Goal: Communication & Community: Answer question/provide support

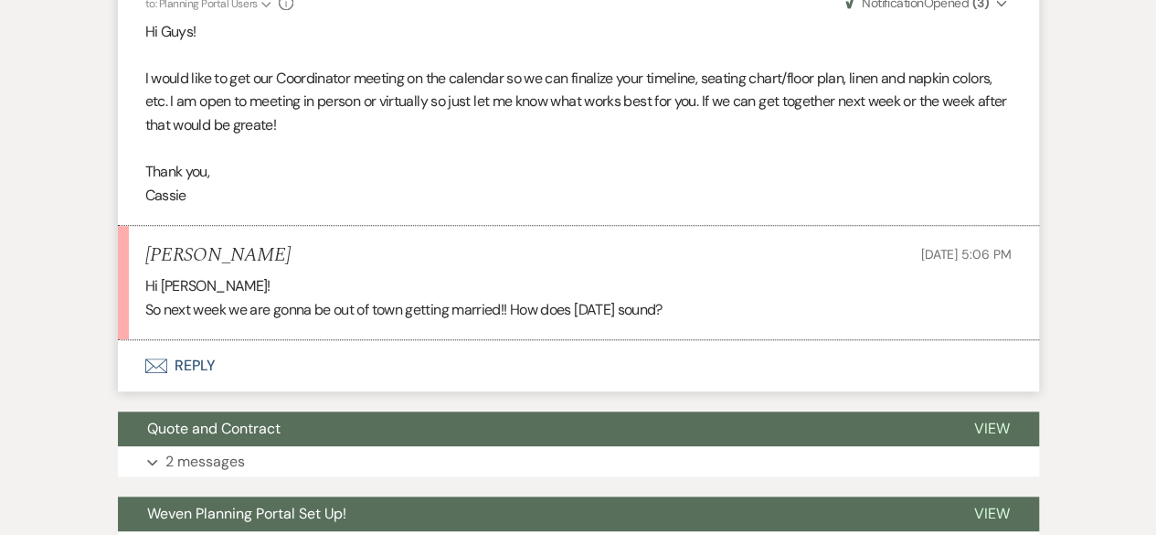
click at [207, 366] on button "Envelope Reply" at bounding box center [578, 365] width 921 height 51
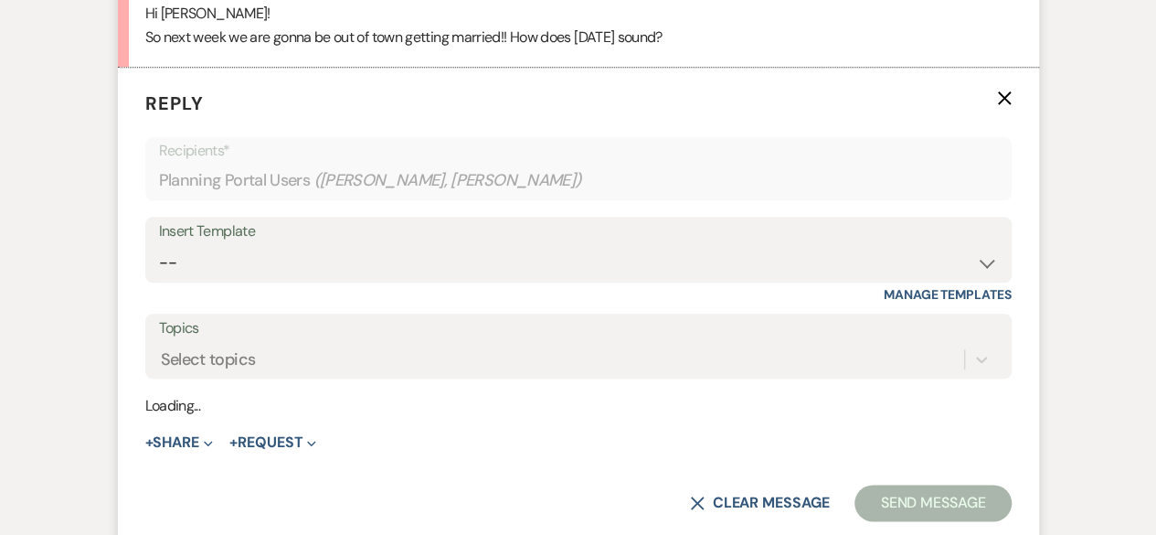
scroll to position [876, 0]
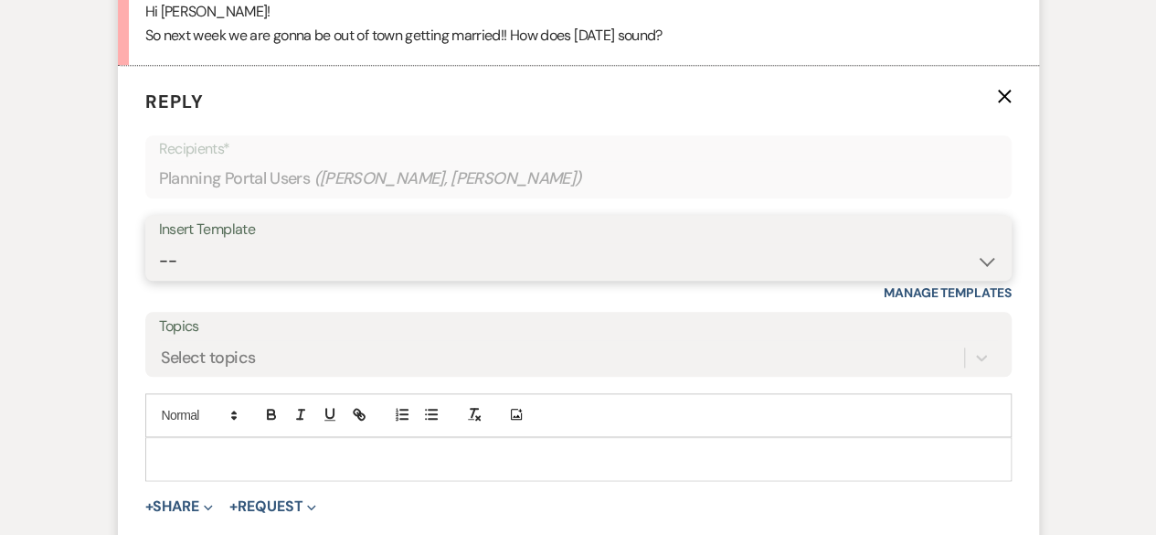
click at [224, 260] on select "-- Weven Planning Portal Introduction (Booked Events) Tour Request Response Fol…" at bounding box center [578, 261] width 839 height 36
click at [240, 258] on select "-- Weven Planning Portal Introduction (Booked Events) Tour Request Response Fol…" at bounding box center [578, 261] width 839 height 36
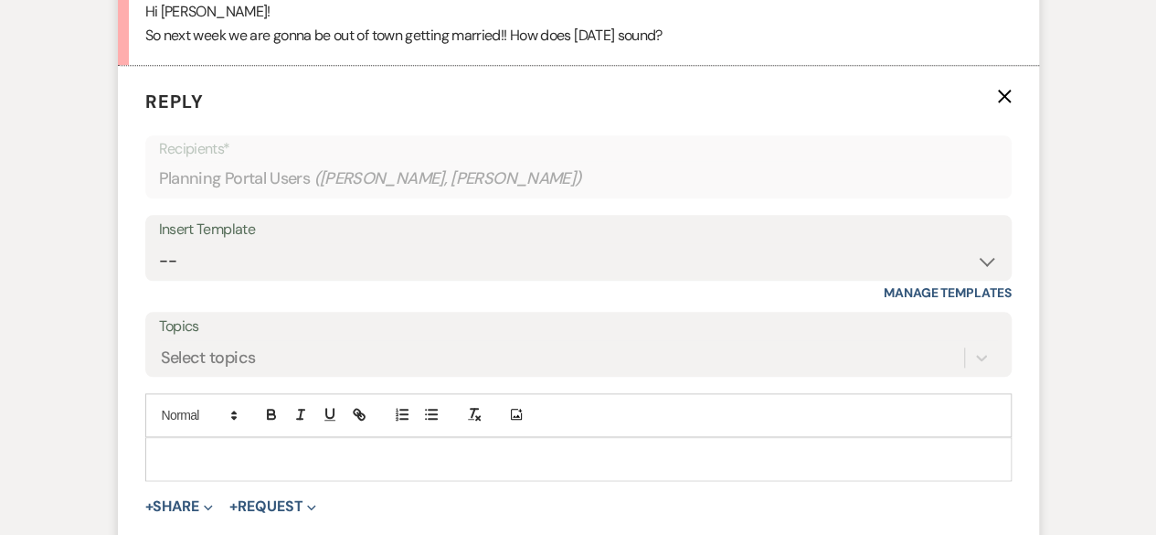
click at [199, 457] on p at bounding box center [578, 459] width 837 height 20
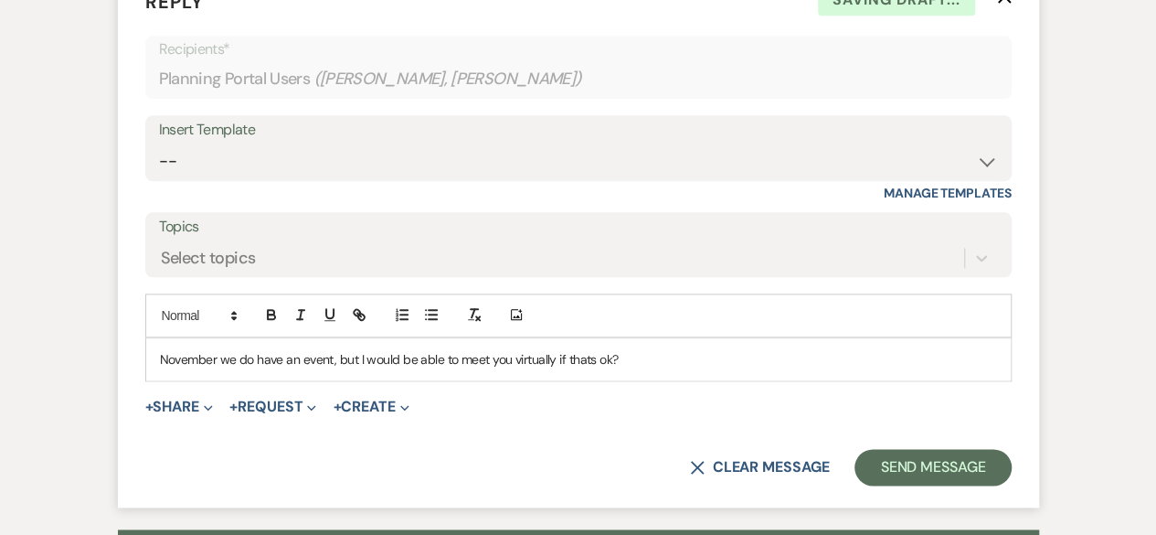
scroll to position [997, 0]
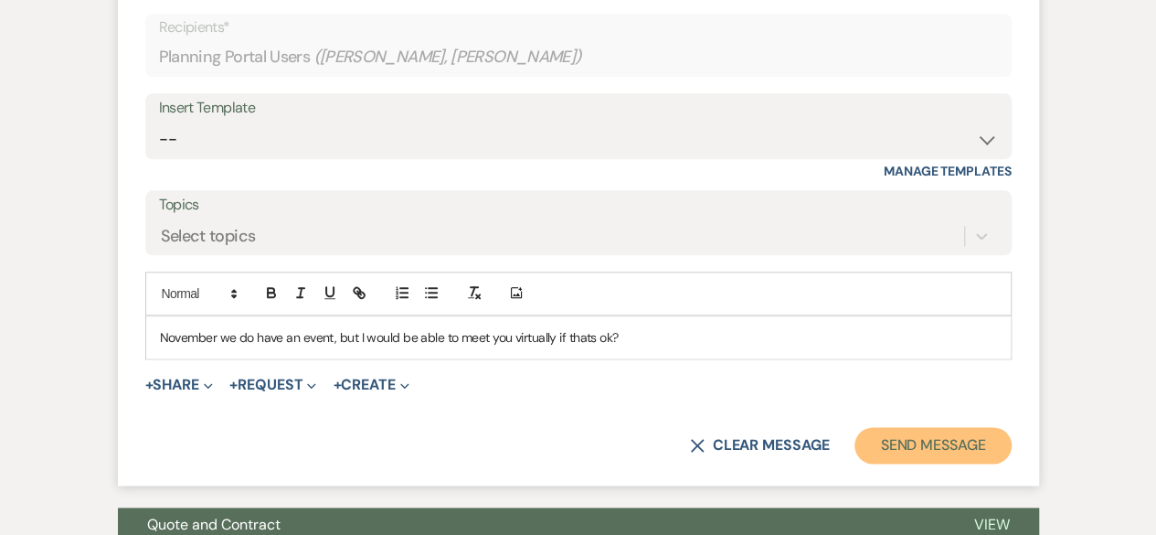
click at [921, 436] on button "Send Message" at bounding box center [933, 445] width 156 height 37
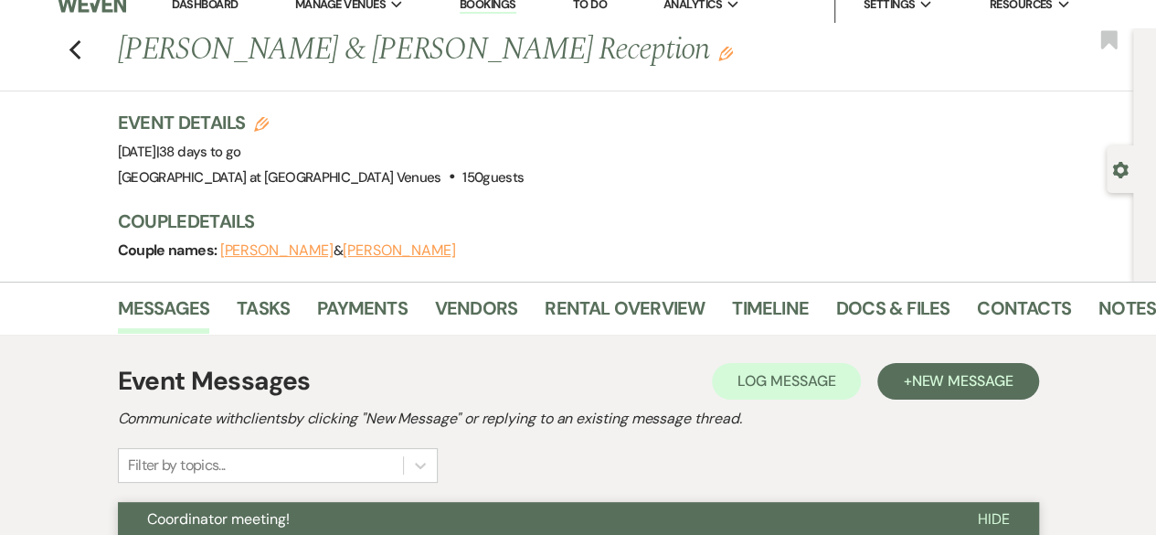
scroll to position [0, 0]
